Goal: Task Accomplishment & Management: Use online tool/utility

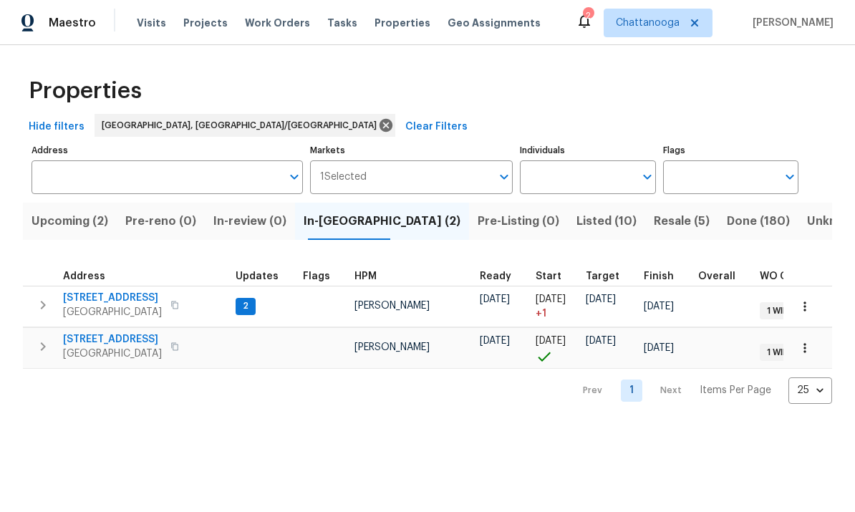
click at [135, 304] on span "[STREET_ADDRESS]" at bounding box center [112, 298] width 99 height 14
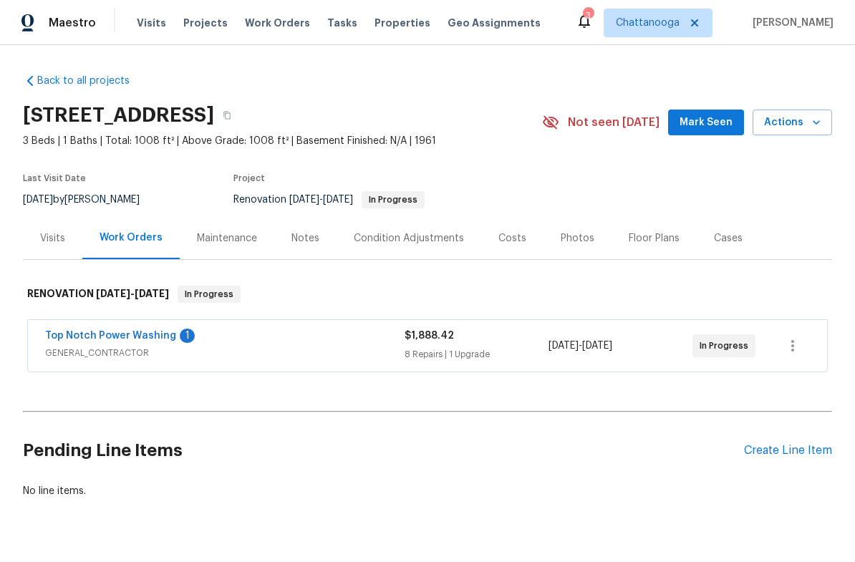
click at [152, 335] on link "Top Notch Power Washing" at bounding box center [110, 336] width 131 height 10
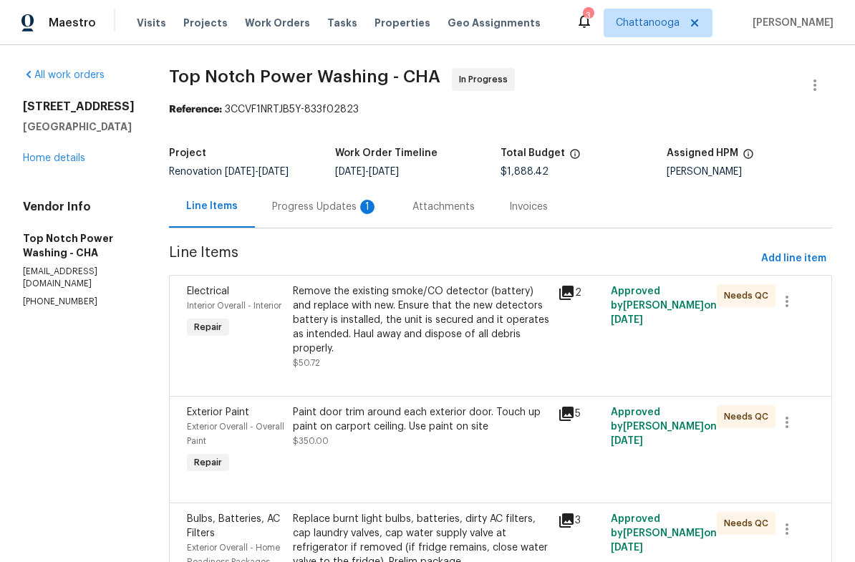
click at [435, 219] on div "Attachments" at bounding box center [443, 207] width 97 height 42
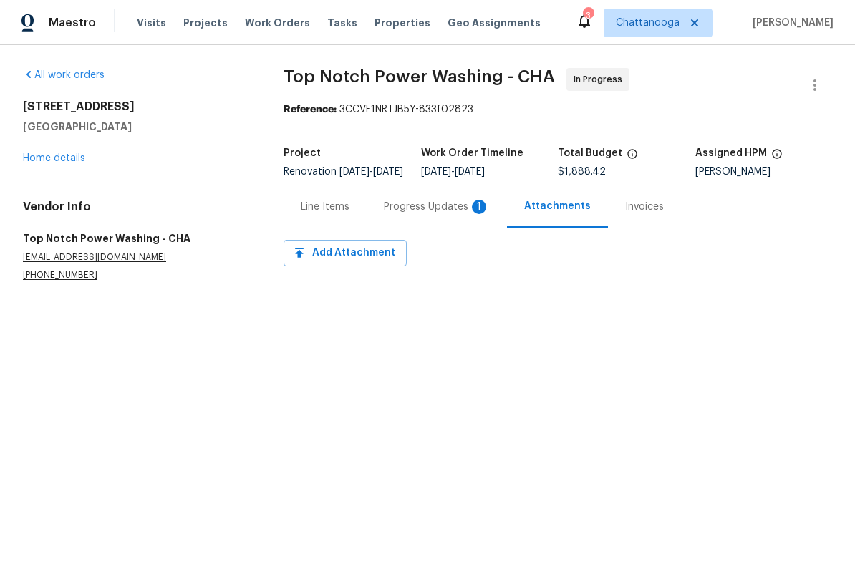
click at [418, 208] on div "Progress Updates 1" at bounding box center [437, 207] width 140 height 42
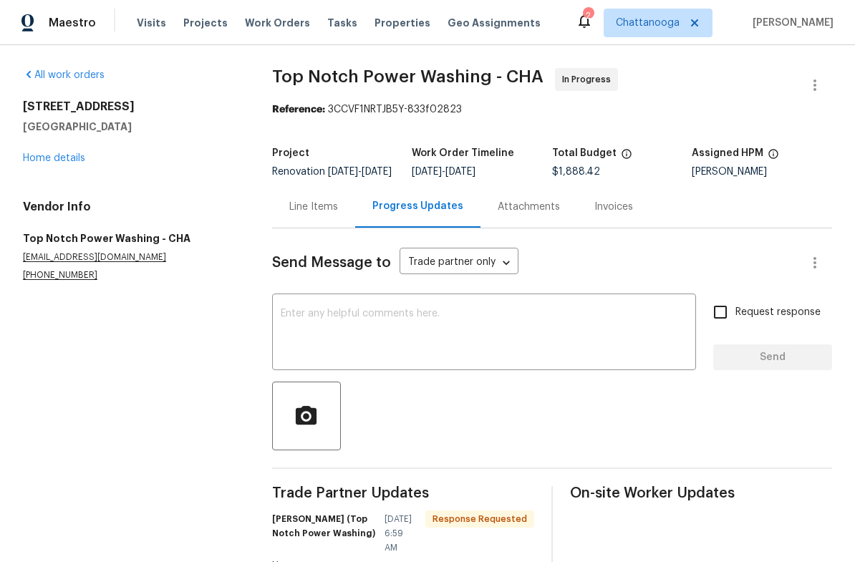
click at [388, 26] on span "Properties" at bounding box center [403, 23] width 56 height 14
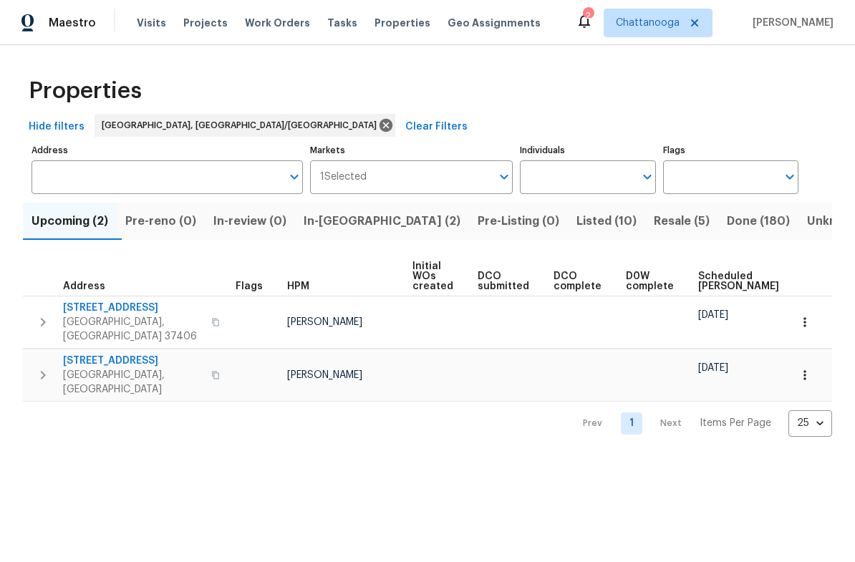
click at [100, 356] on span "8323 Oak Dr" at bounding box center [133, 361] width 140 height 14
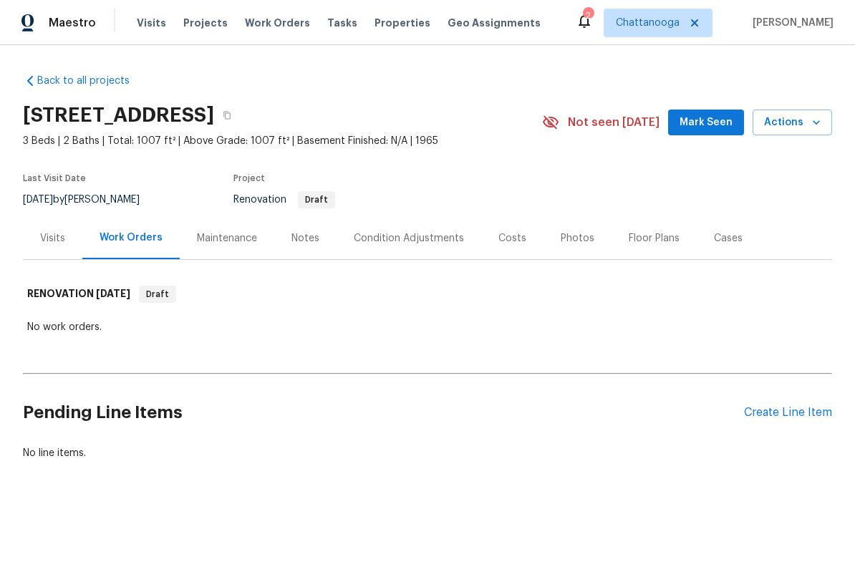
click at [387, 18] on span "Properties" at bounding box center [403, 23] width 56 height 14
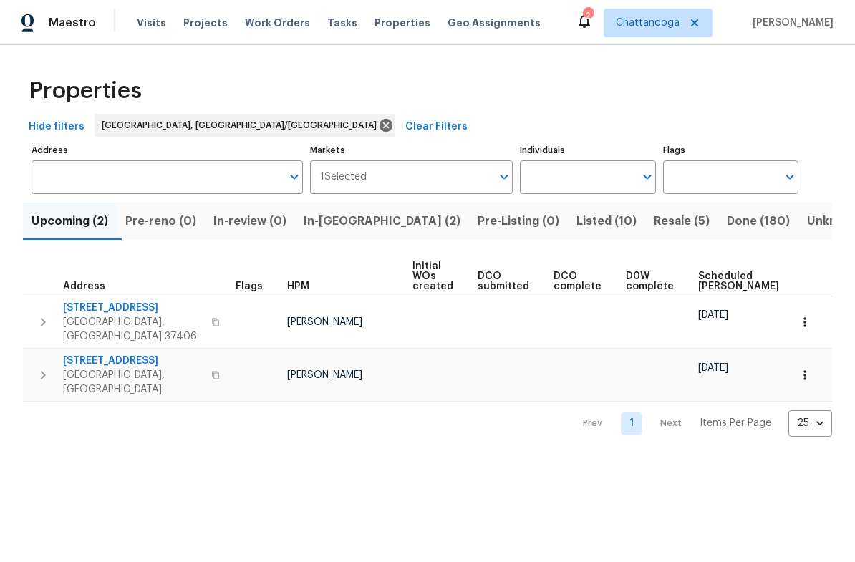
click at [358, 220] on span "In-reno (2)" at bounding box center [382, 221] width 157 height 20
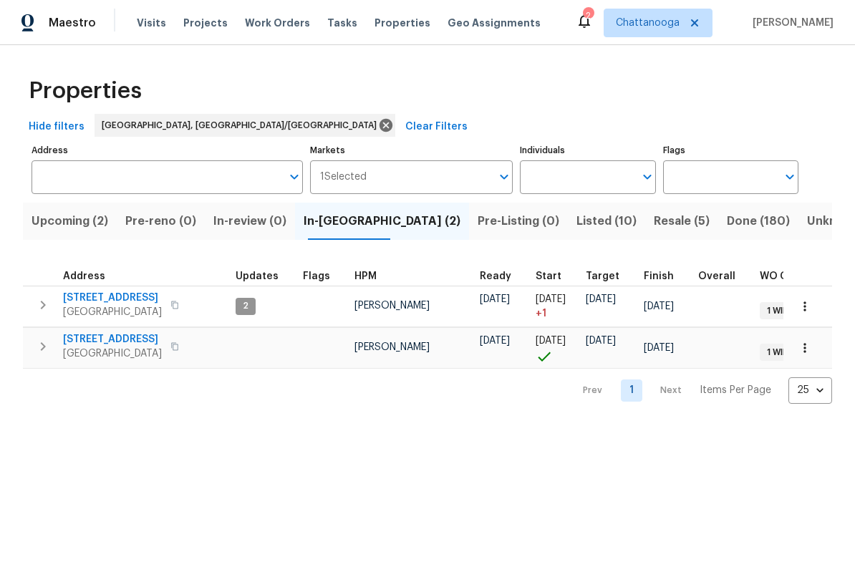
click at [123, 340] on span "[STREET_ADDRESS]" at bounding box center [112, 339] width 99 height 14
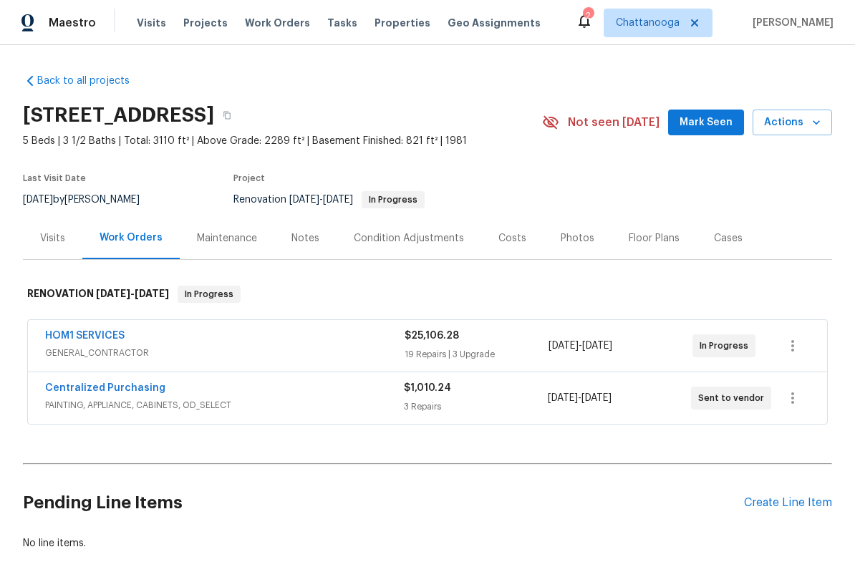
click at [163, 342] on div "HOM1 SERVICES" at bounding box center [225, 337] width 360 height 17
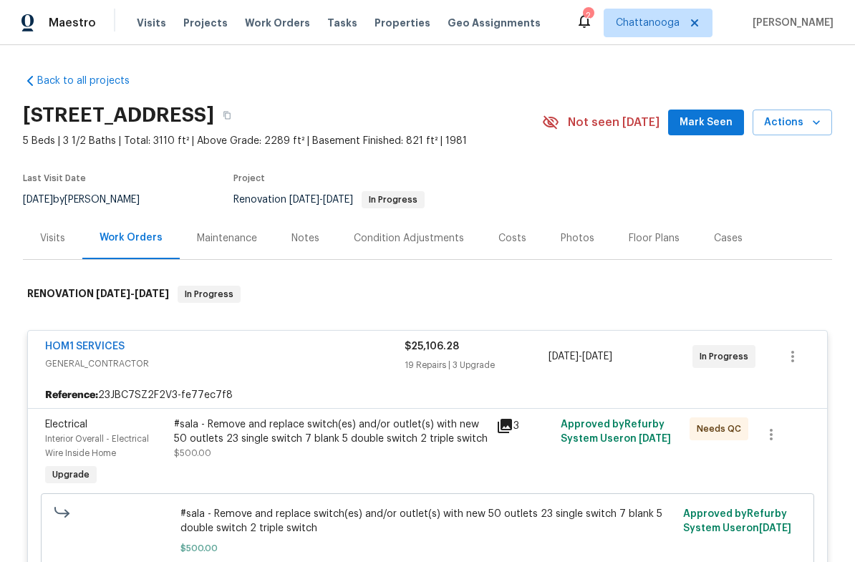
click at [510, 249] on div "Costs" at bounding box center [512, 238] width 62 height 42
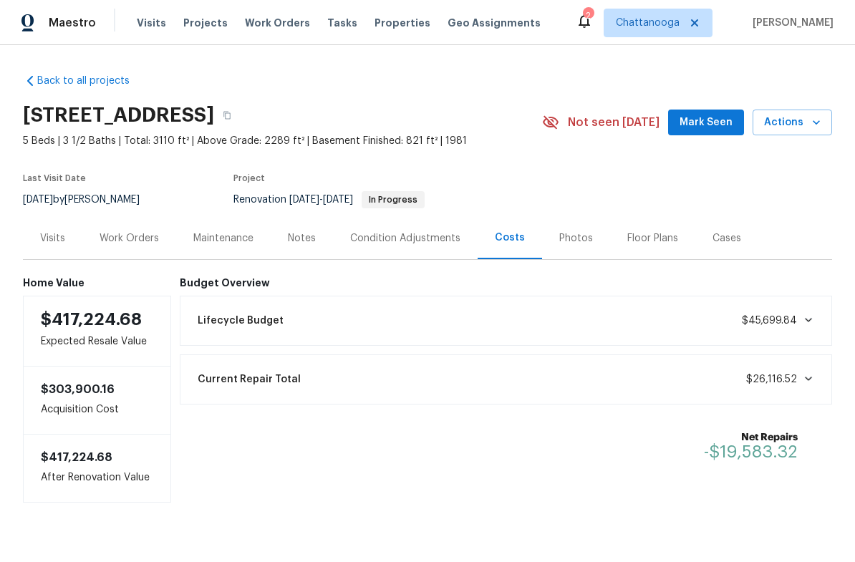
click at [126, 243] on div "Work Orders" at bounding box center [129, 238] width 59 height 14
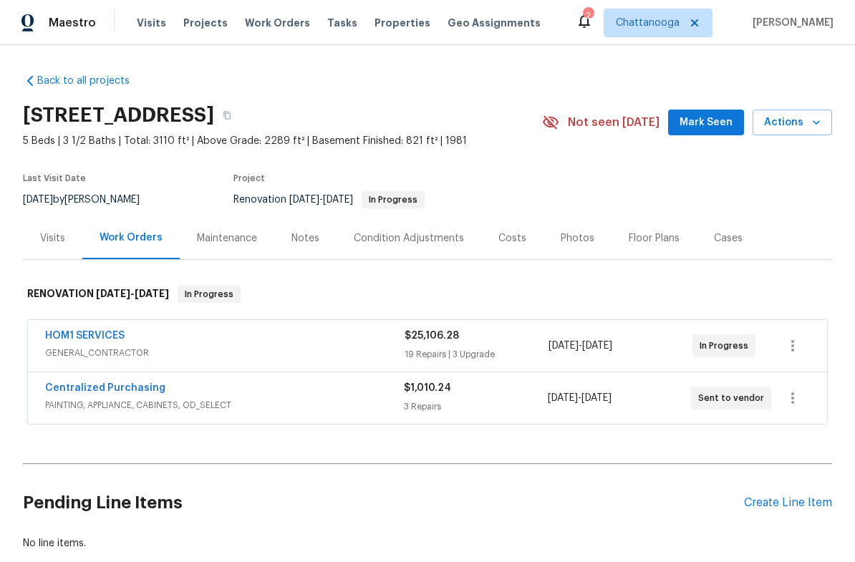
click at [81, 337] on link "HOM1 SERVICES" at bounding box center [85, 336] width 80 height 10
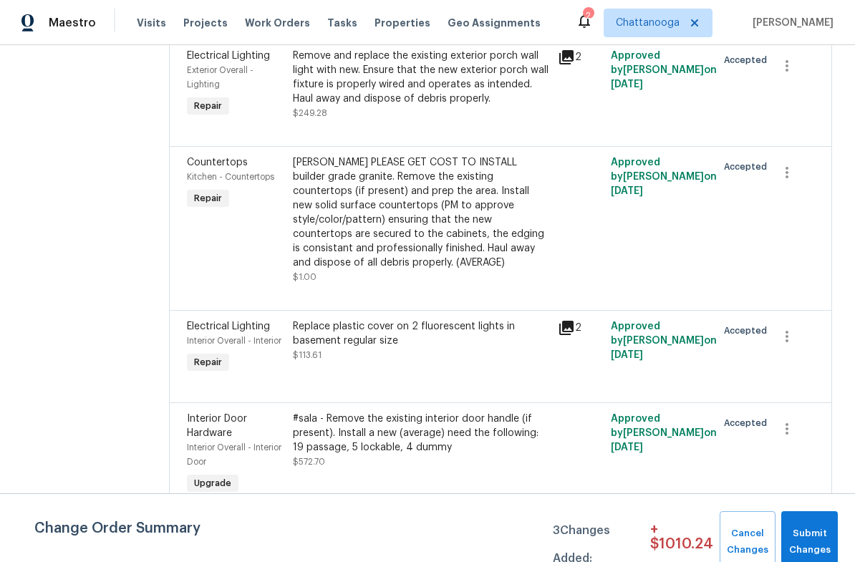
scroll to position [810, 0]
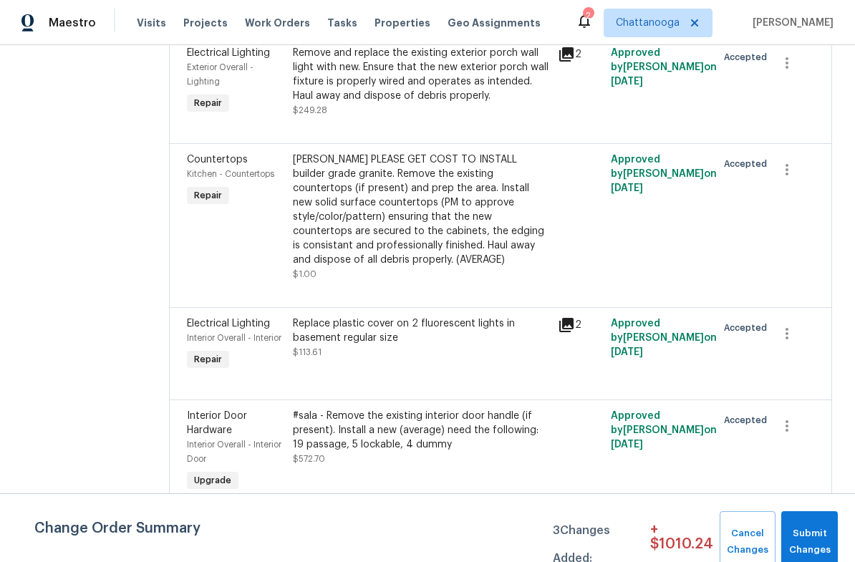
click at [471, 189] on div "[PERSON_NAME] PLEASE GET COST TO INSTALL builder grade granite. Remove the exis…" at bounding box center [421, 210] width 256 height 115
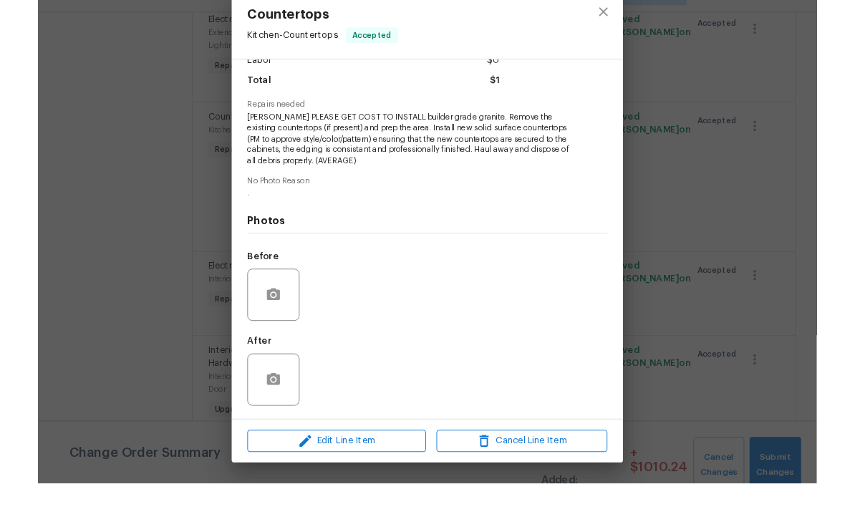
scroll to position [35, 0]
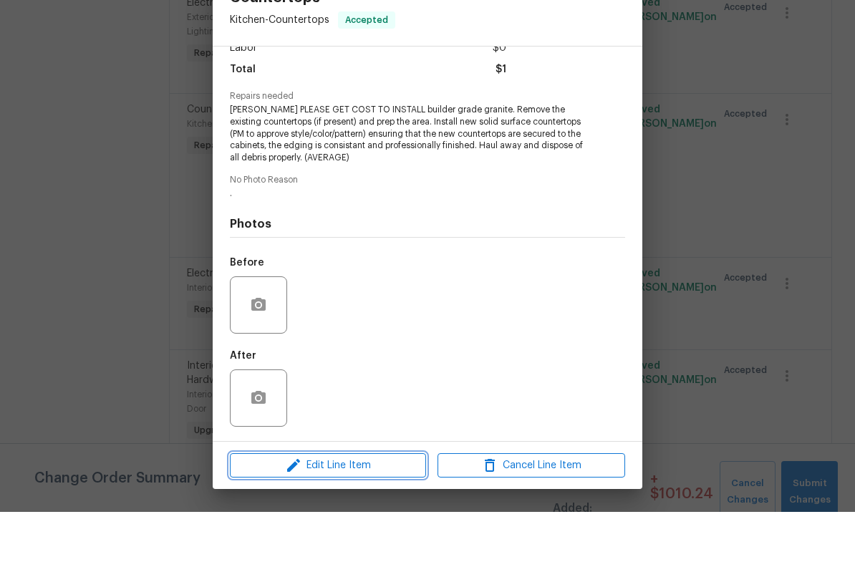
click at [342, 507] on span "Edit Line Item" at bounding box center [328, 516] width 188 height 18
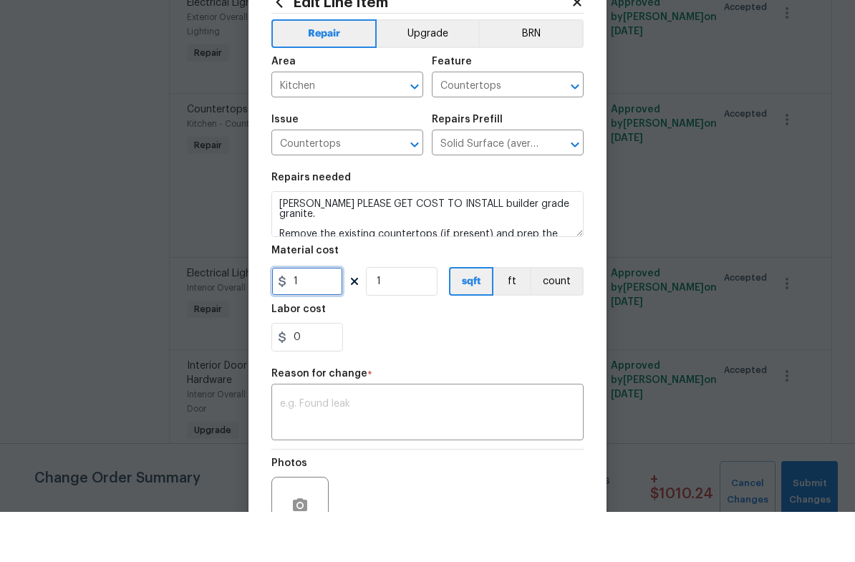
click at [323, 317] on input "1" at bounding box center [308, 331] width 72 height 29
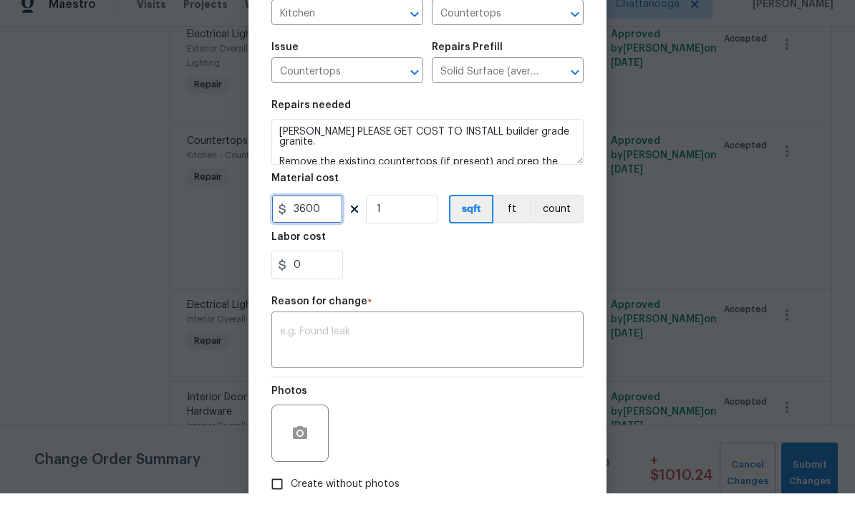
scroll to position [103, 0]
type input "3600"
click at [421, 346] on textarea at bounding box center [427, 361] width 295 height 30
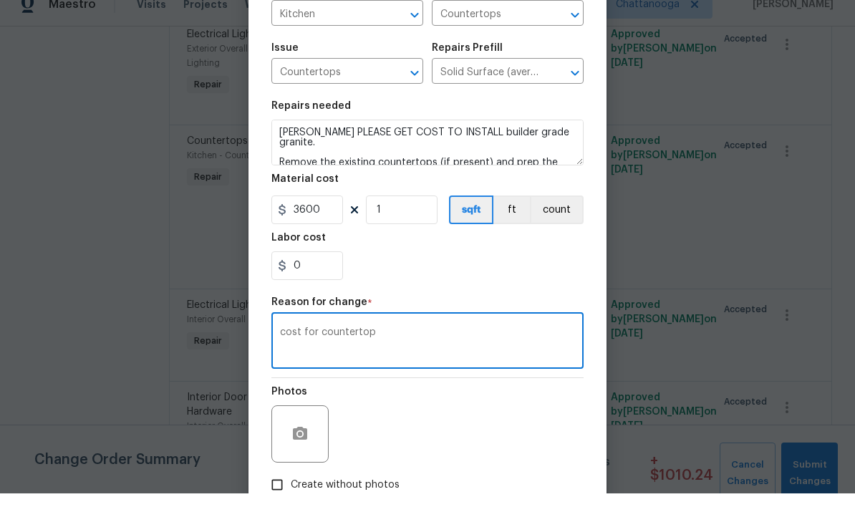
type textarea "cost for countertop"
click at [537, 270] on div "0" at bounding box center [428, 284] width 312 height 29
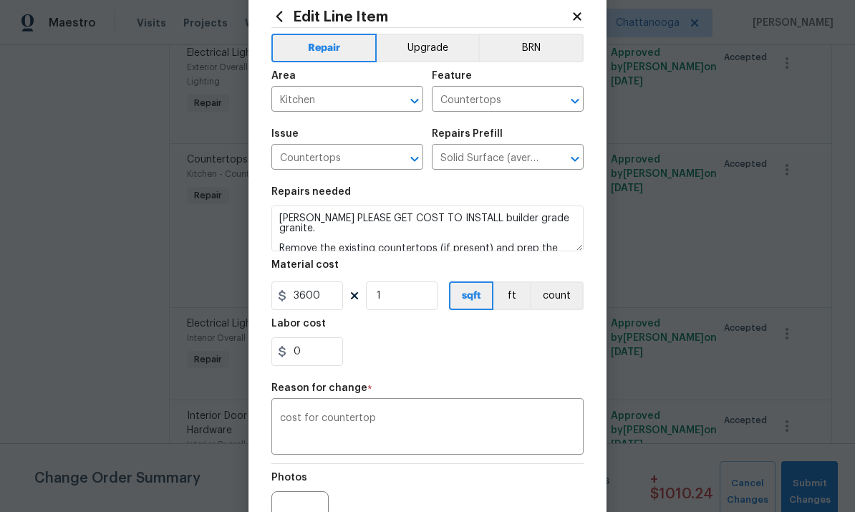
scroll to position [34, 0]
click at [441, 52] on button "Upgrade" at bounding box center [428, 49] width 102 height 29
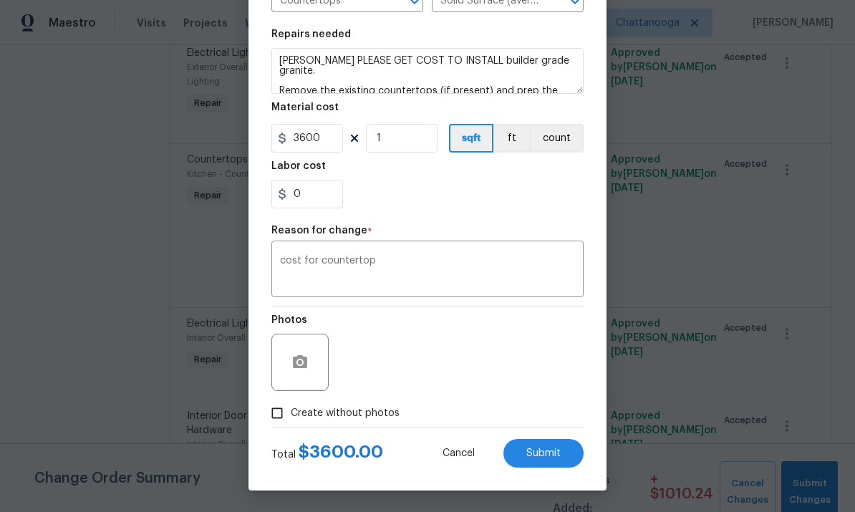
scroll to position [196, 0]
click at [553, 451] on span "Submit" at bounding box center [544, 453] width 34 height 11
type input "1"
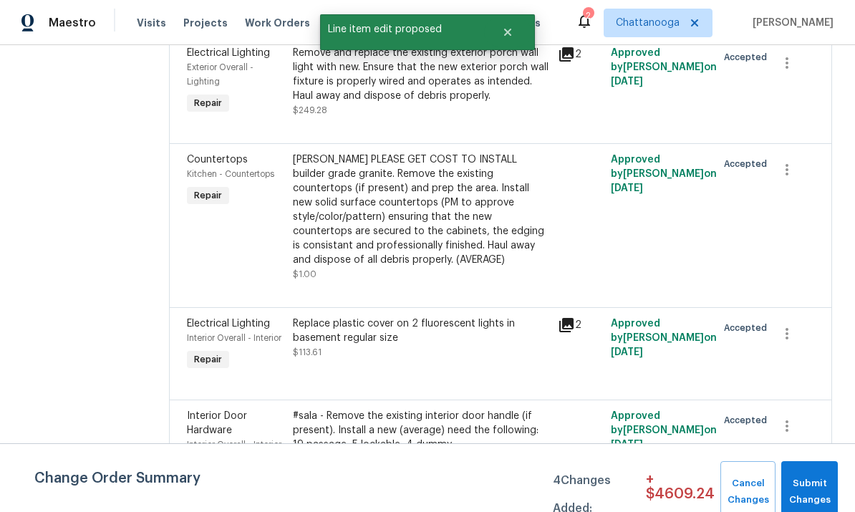
scroll to position [0, 0]
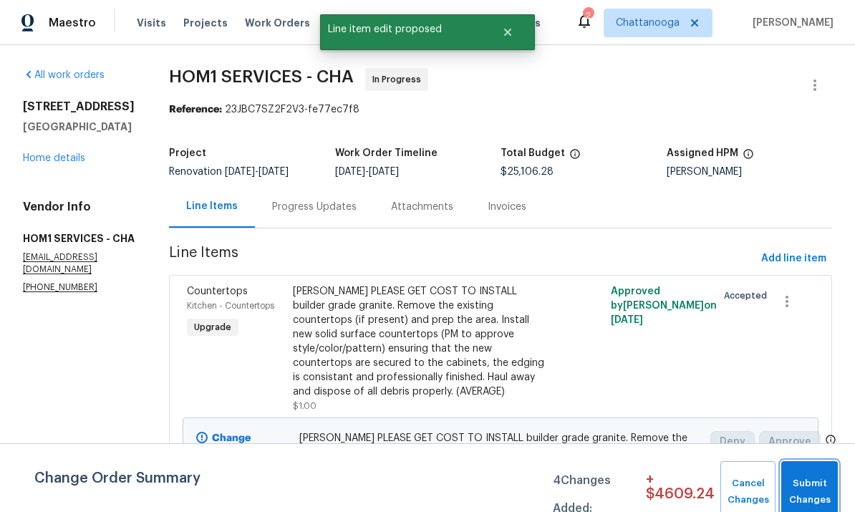
click at [815, 495] on span "Submit Changes" at bounding box center [810, 492] width 42 height 33
